Goal: Task Accomplishment & Management: Use online tool/utility

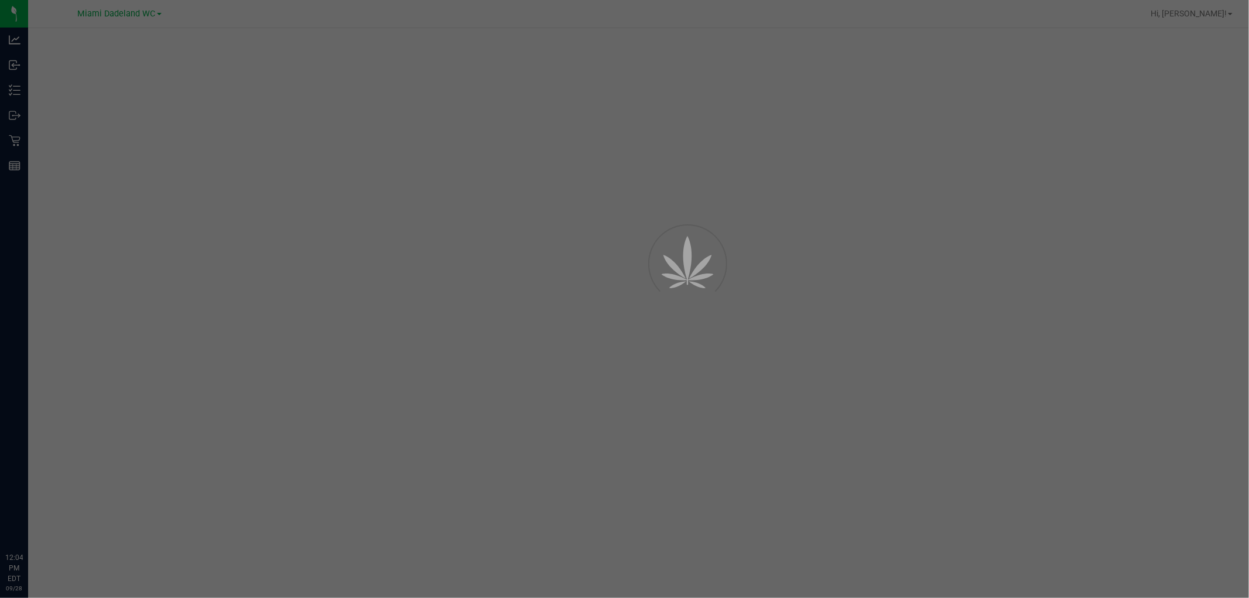
click at [994, 271] on div at bounding box center [624, 299] width 1249 height 598
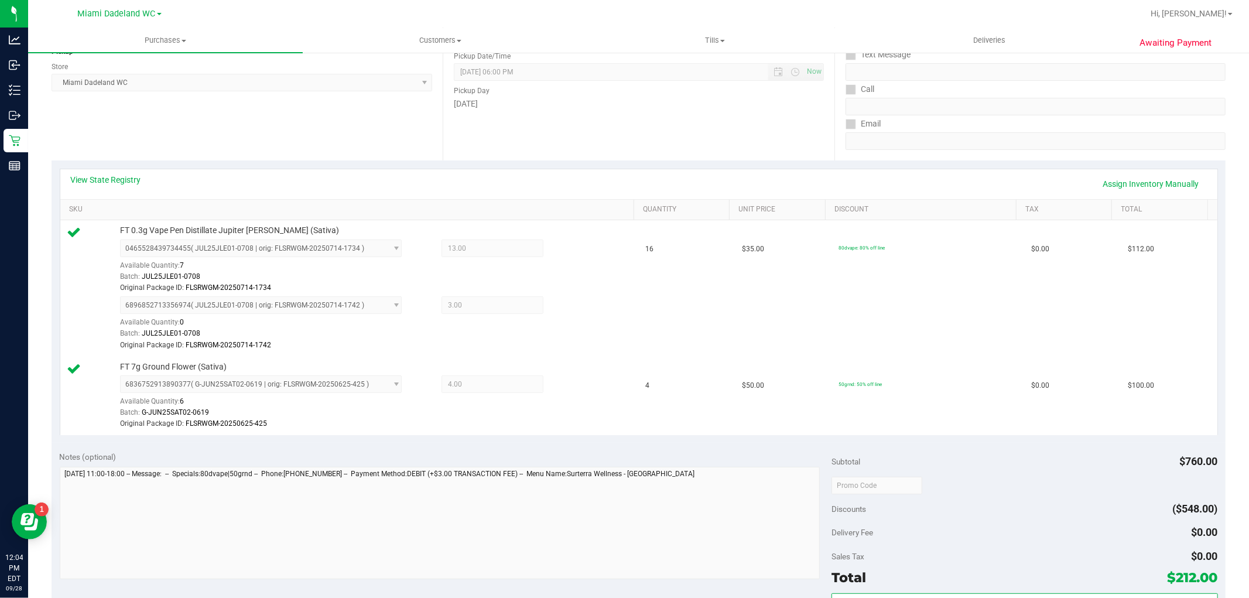
scroll to position [508, 0]
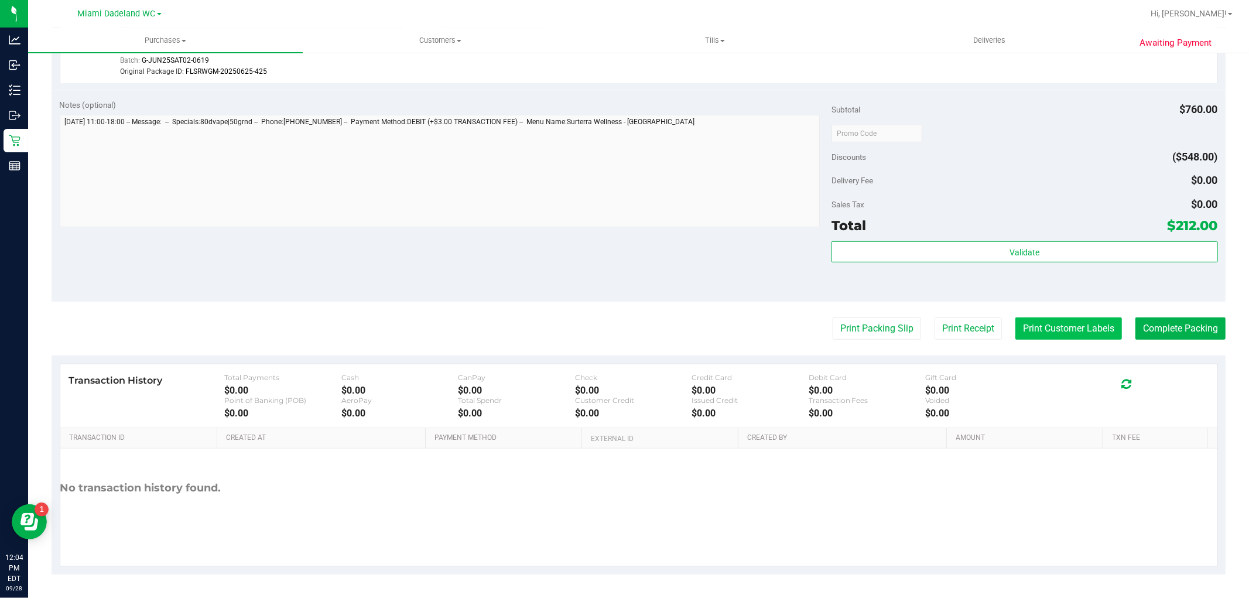
click at [1046, 333] on button "Print Customer Labels" at bounding box center [1069, 328] width 107 height 22
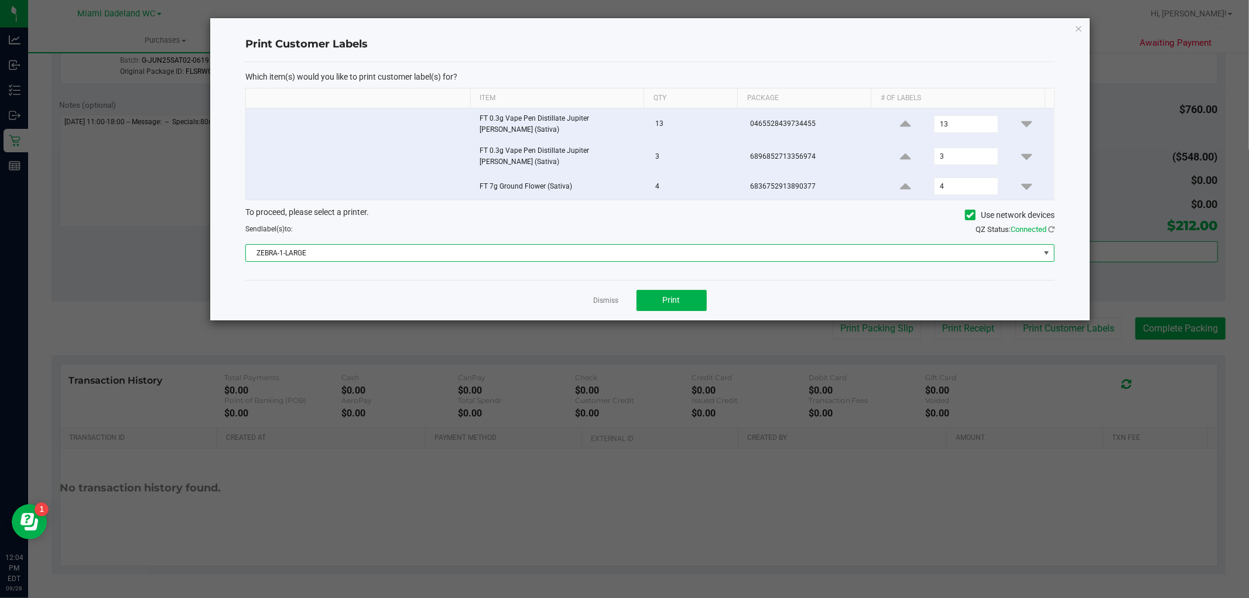
click at [382, 245] on span "ZEBRA-1-LARGE" at bounding box center [643, 253] width 794 height 16
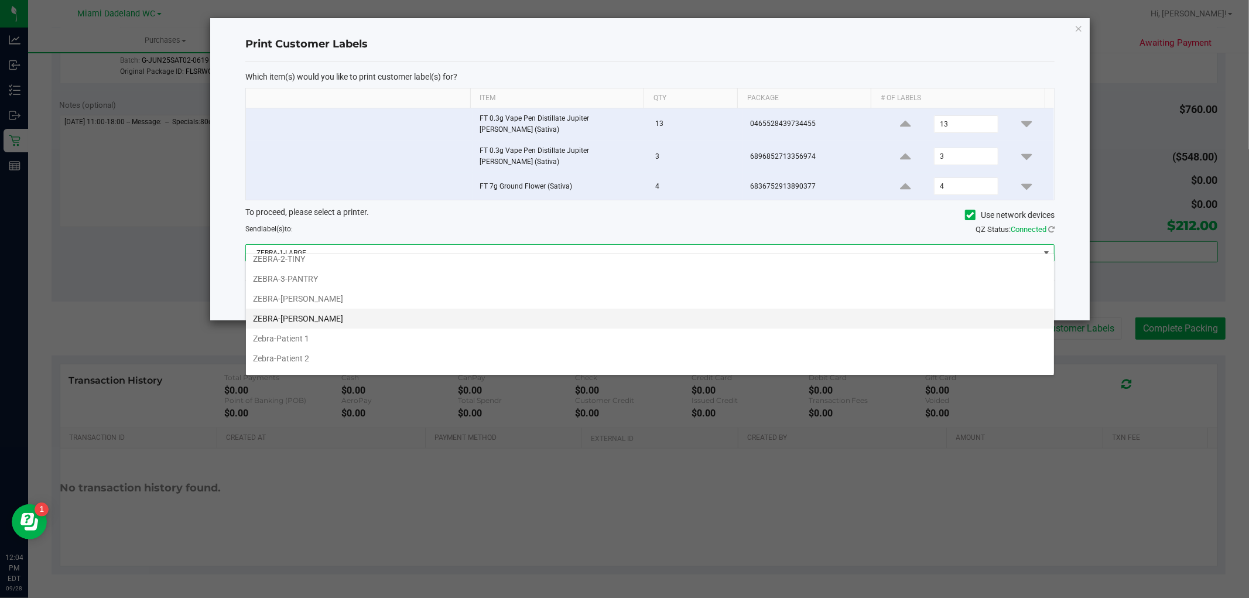
scroll to position [43, 0]
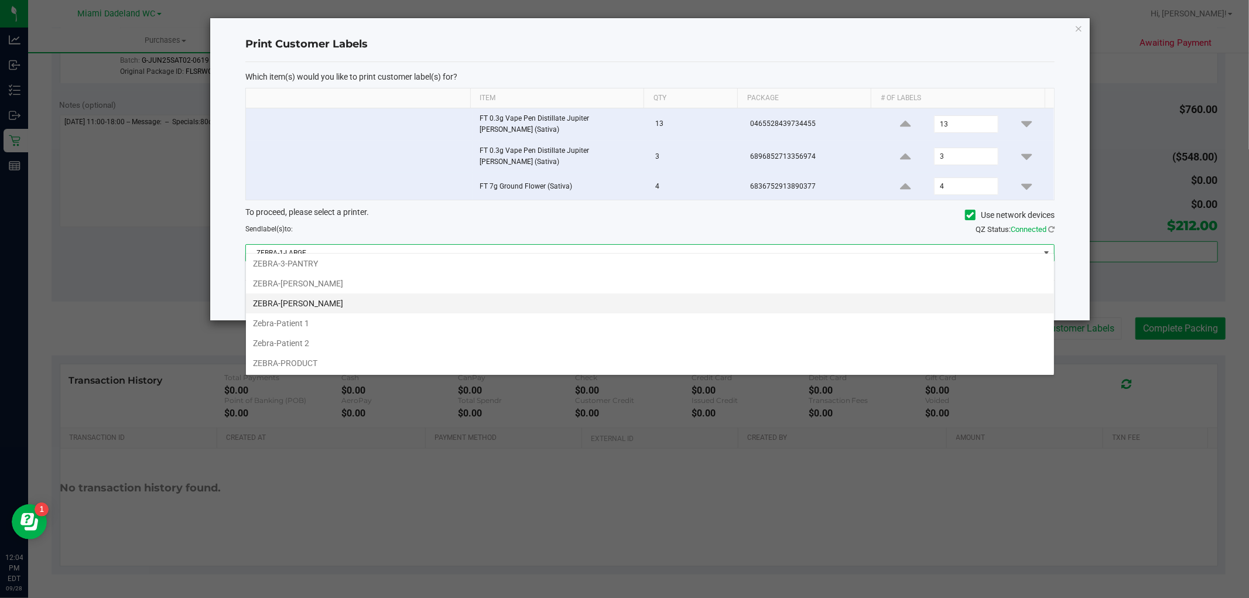
click at [333, 301] on li "ZEBRA-[PERSON_NAME]" at bounding box center [650, 303] width 808 height 20
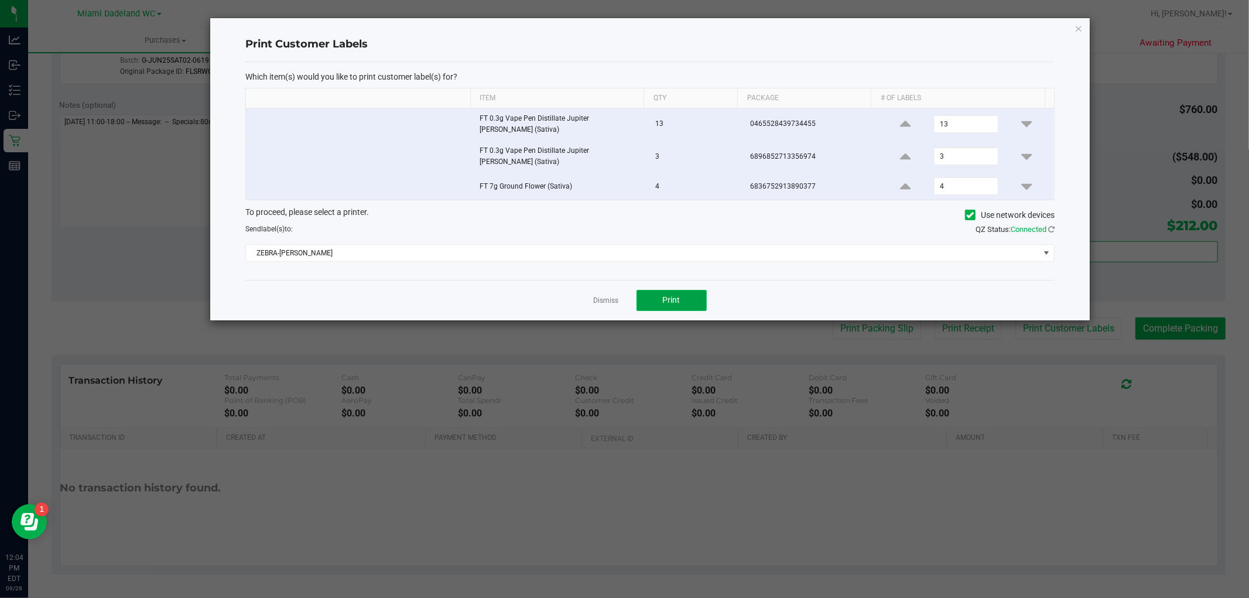
click at [697, 290] on button "Print" at bounding box center [672, 300] width 70 height 21
click at [599, 296] on link "Dismiss" at bounding box center [606, 301] width 25 height 10
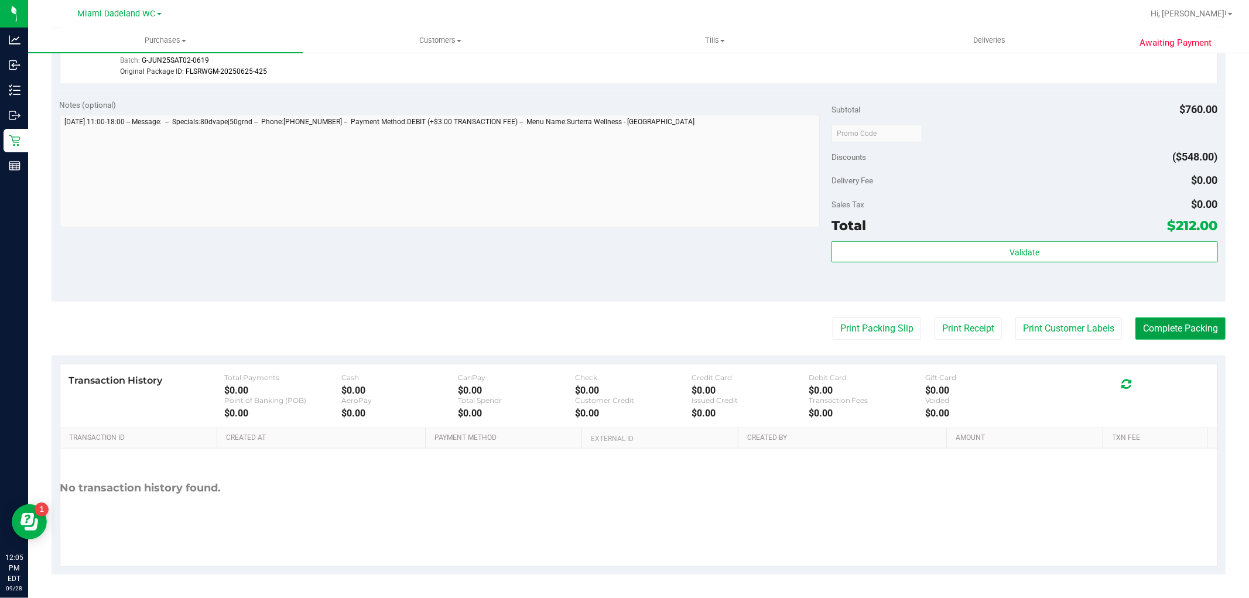
click at [1181, 330] on button "Complete Packing" at bounding box center [1181, 328] width 90 height 22
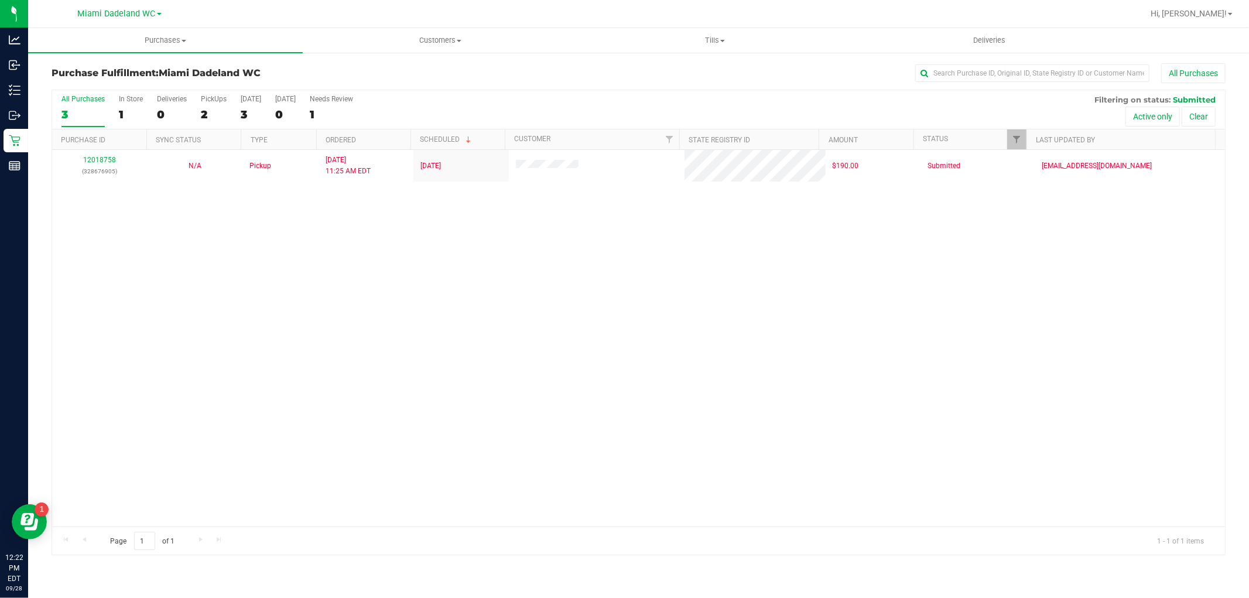
click at [160, 319] on div "12018758 (328676905) N/A Pickup [DATE] 11:25 AM EDT 9/28/2025 $190.00 Submitted…" at bounding box center [638, 338] width 1173 height 377
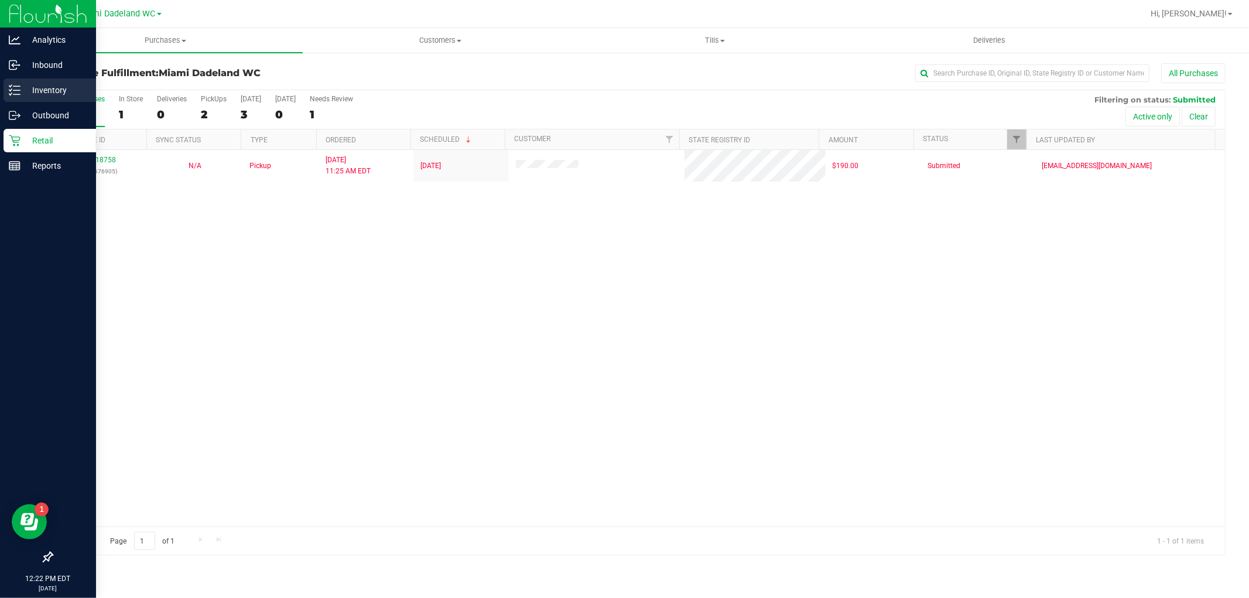
click at [35, 90] on p "Inventory" at bounding box center [56, 90] width 70 height 14
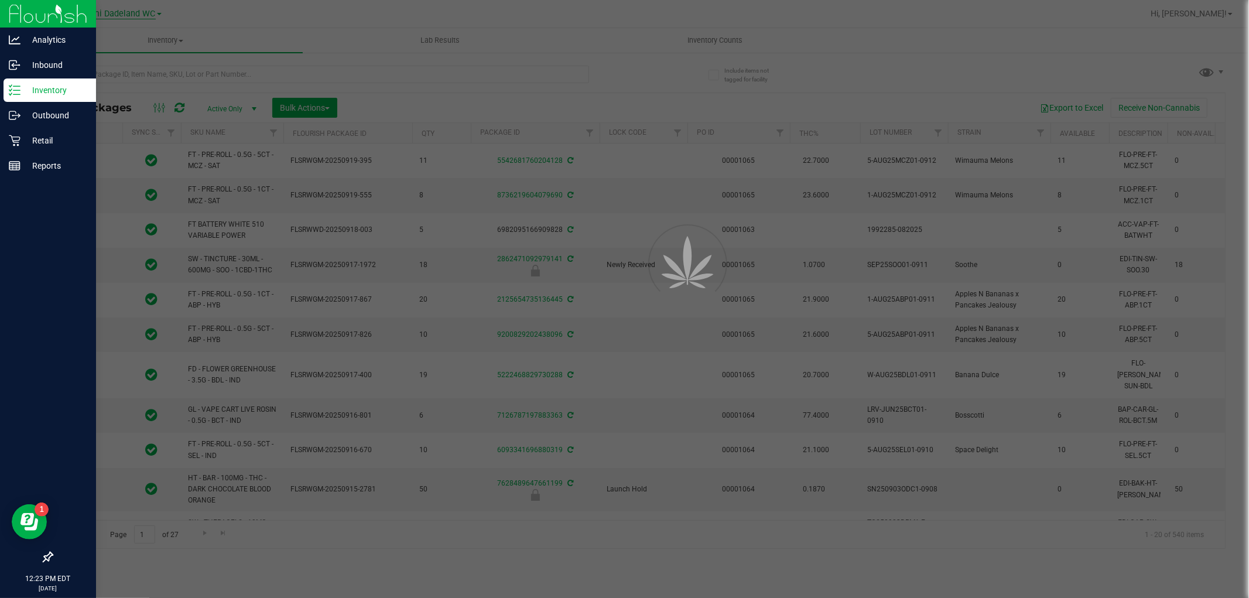
type input "[DATE]"
